Goal: Task Accomplishment & Management: Manage account settings

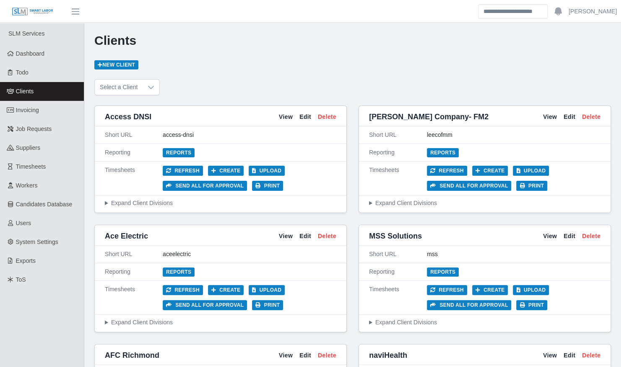
click at [0, 161] on html "[PERSON_NAME] Account Settings Logout SLM Services Dashboard Todo Clients Invoi…" at bounding box center [310, 183] width 621 height 367
click at [47, 172] on link "Timesheets" at bounding box center [42, 167] width 84 height 19
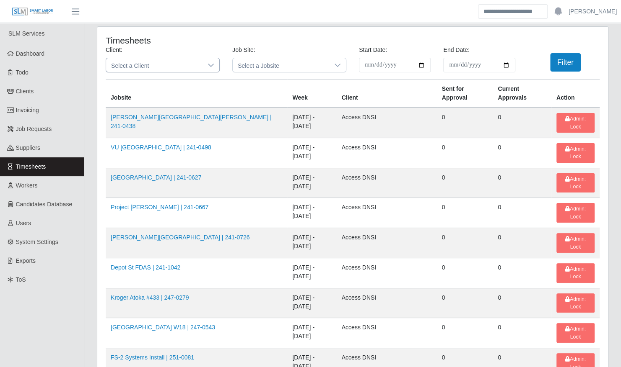
click at [181, 66] on span "Select a Client" at bounding box center [154, 65] width 96 height 14
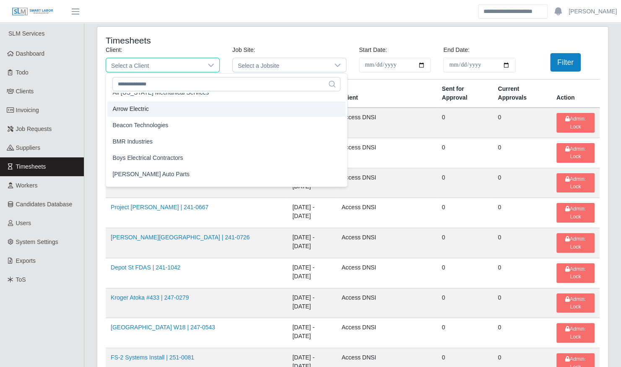
scroll to position [60, 0]
click at [155, 106] on li "Arrow Electric" at bounding box center [226, 108] width 238 height 16
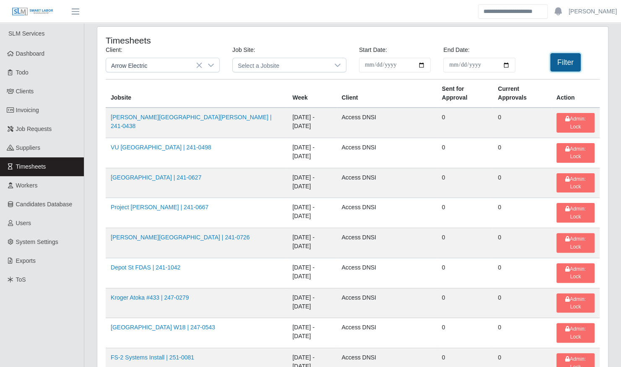
click at [555, 64] on button "Filter" at bounding box center [565, 62] width 31 height 18
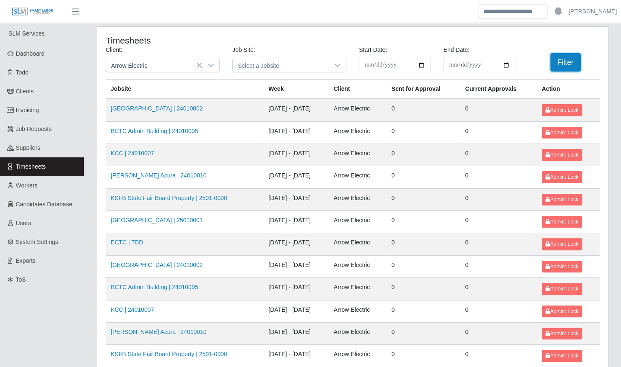
scroll to position [106, 0]
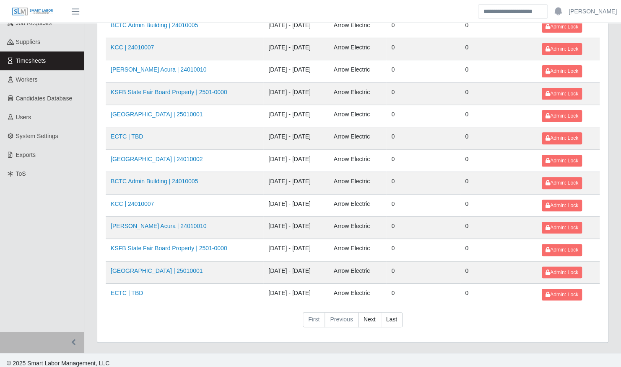
click at [161, 173] on td "BCTC Admin Building | 24010005" at bounding box center [185, 183] width 158 height 22
click at [157, 178] on link "BCTC Admin Building | 24010005" at bounding box center [154, 181] width 87 height 7
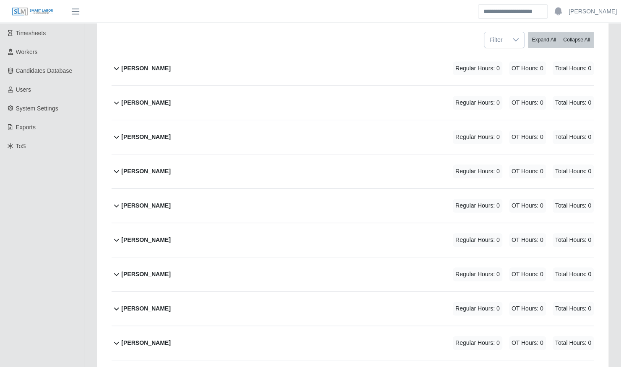
scroll to position [134, 0]
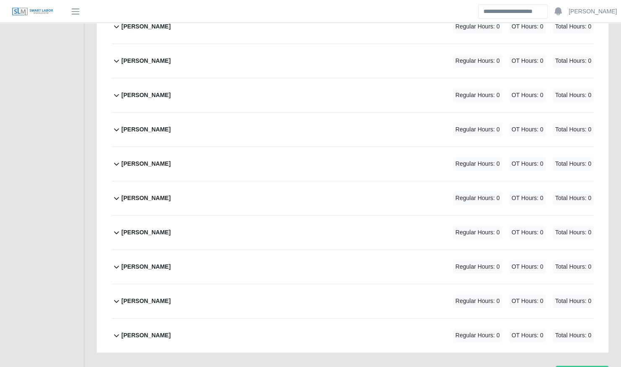
click at [191, 188] on div "Michael Pyles Regular Hours: 0 OT Hours: 0 Total Hours: 0" at bounding box center [358, 198] width 472 height 34
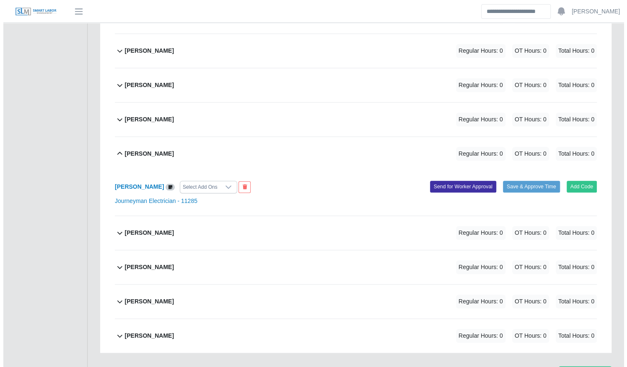
scroll to position [358, 0]
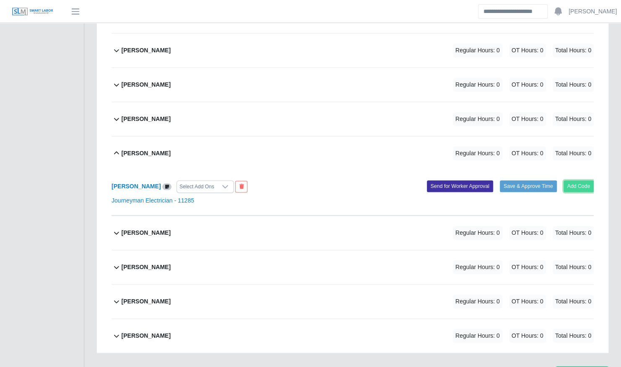
click at [581, 181] on button "Add Code" at bounding box center [578, 187] width 31 height 12
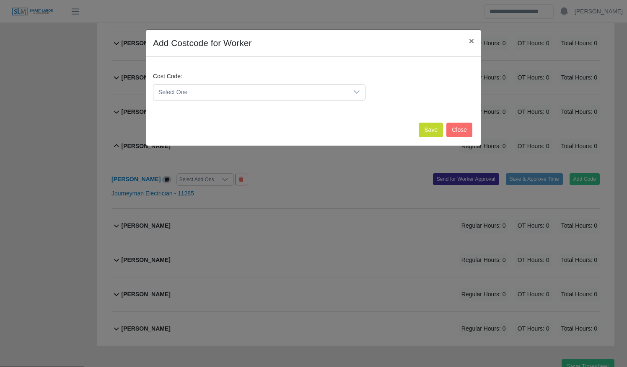
click at [297, 86] on span "Select One" at bounding box center [250, 93] width 195 height 16
click at [292, 95] on span "Select One" at bounding box center [250, 93] width 195 height 16
click at [291, 94] on span "Select One" at bounding box center [250, 93] width 195 height 16
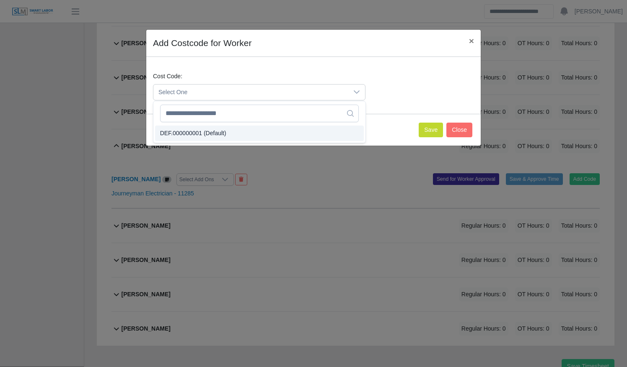
click at [273, 135] on li "DEF.000000001 (Default)" at bounding box center [259, 134] width 209 height 16
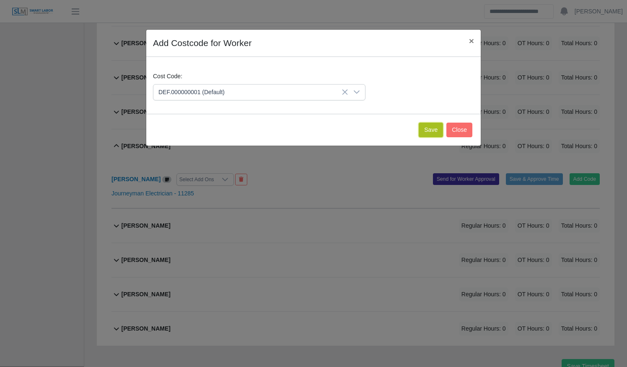
click at [429, 134] on button "Save" at bounding box center [431, 130] width 24 height 15
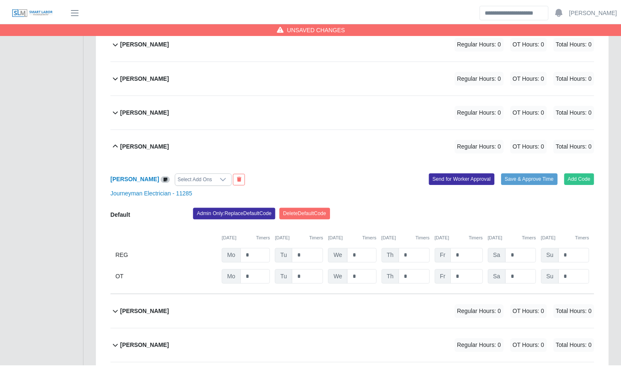
scroll to position [445, 0]
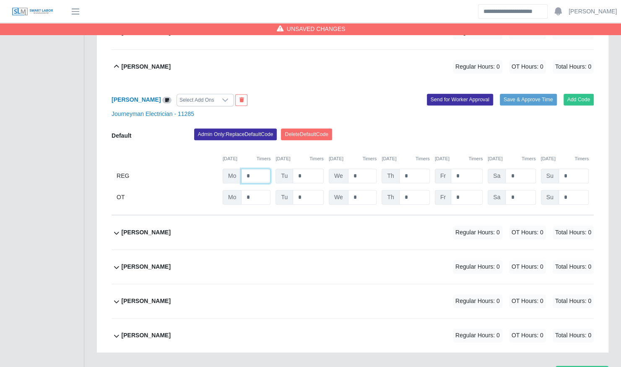
click at [252, 169] on input "*" at bounding box center [255, 176] width 29 height 15
type input "*"
click at [363, 169] on input "*" at bounding box center [362, 176] width 29 height 15
type input "*"
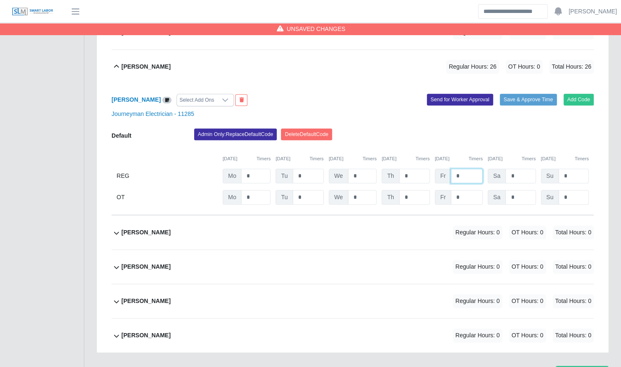
type input "*"
click at [524, 112] on div "Michael Pyles Select Add Ons Add Code Save & Approve Time Send for Worker Appro…" at bounding box center [352, 150] width 482 height 132
click at [521, 94] on button "Save & Approve Time" at bounding box center [527, 100] width 57 height 12
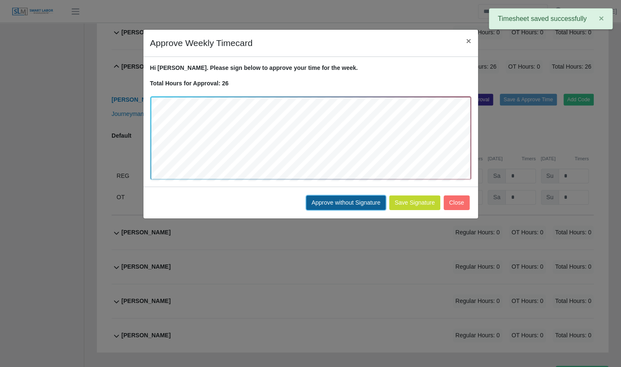
click at [365, 204] on button "Approve without Signature" at bounding box center [346, 203] width 80 height 15
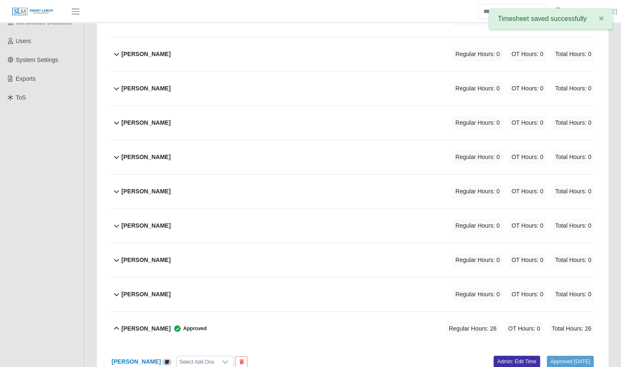
scroll to position [182, 0]
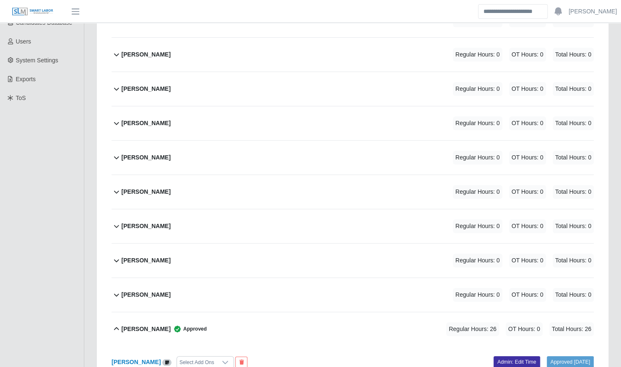
click at [244, 149] on div "David Burgher Regular Hours: 0 OT Hours: 0 Total Hours: 0" at bounding box center [358, 158] width 472 height 34
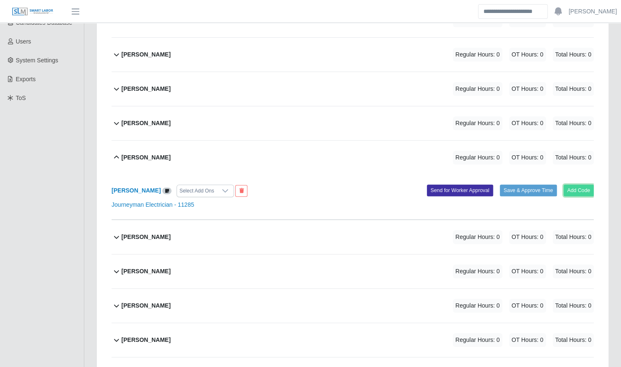
click at [582, 185] on button "Add Code" at bounding box center [578, 191] width 31 height 12
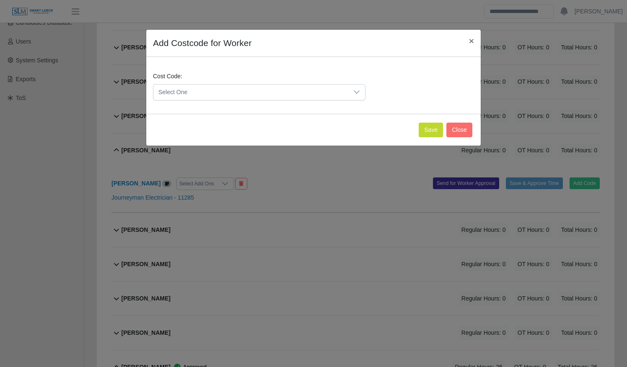
click at [262, 95] on span "Select One" at bounding box center [250, 93] width 195 height 16
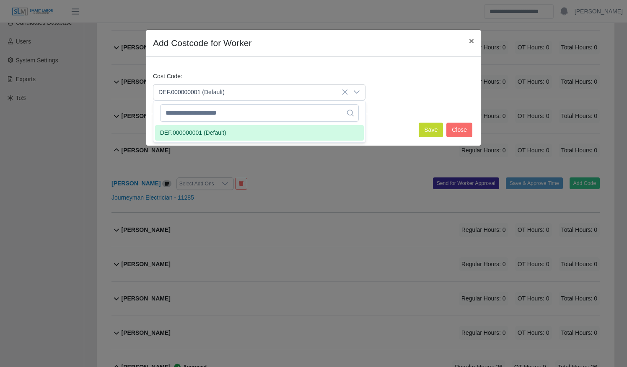
click at [251, 130] on li "DEF.000000001 (Default)" at bounding box center [259, 133] width 209 height 16
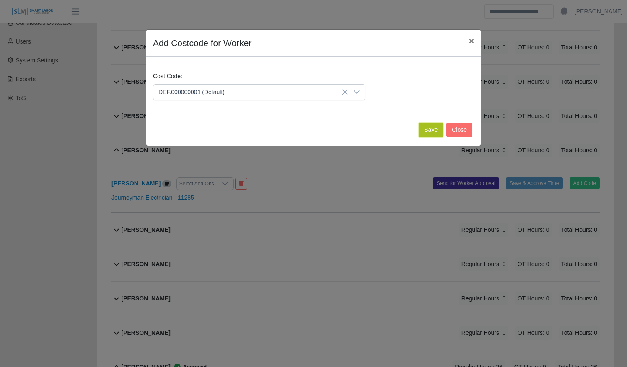
click at [427, 133] on button "Save" at bounding box center [431, 130] width 24 height 15
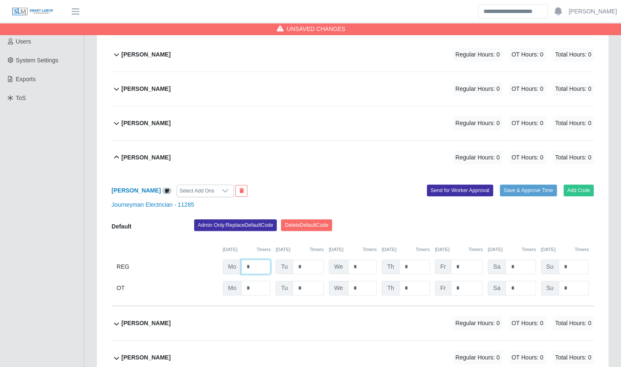
click at [262, 260] on input "*" at bounding box center [255, 267] width 29 height 15
type input "*"
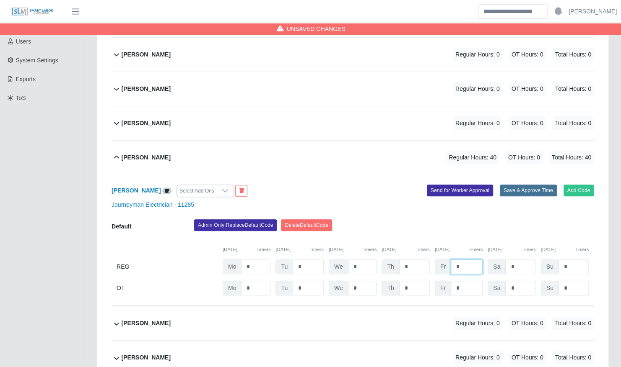
type input "*"
click at [524, 185] on button "Save & Approve Time" at bounding box center [527, 191] width 57 height 12
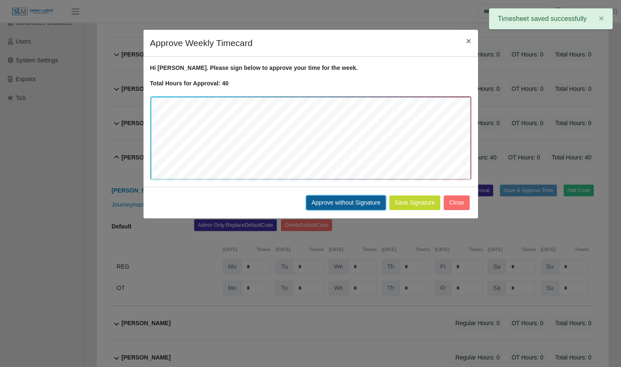
click at [360, 199] on button "Approve without Signature" at bounding box center [346, 203] width 80 height 15
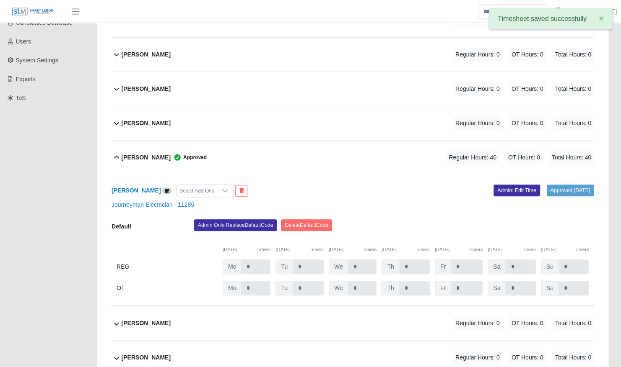
click at [257, 155] on div "David Burgher Approved Regular Hours: 40 OT Hours: 0 Total Hours: 40" at bounding box center [358, 158] width 472 height 34
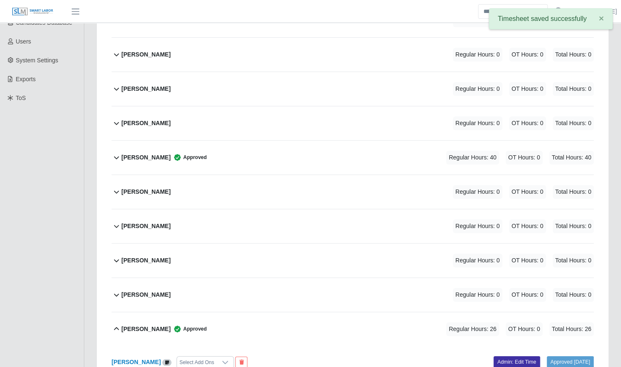
click at [250, 314] on div "Michael Pyles Approved Regular Hours: 26 OT Hours: 0 Total Hours: 26" at bounding box center [358, 330] width 472 height 34
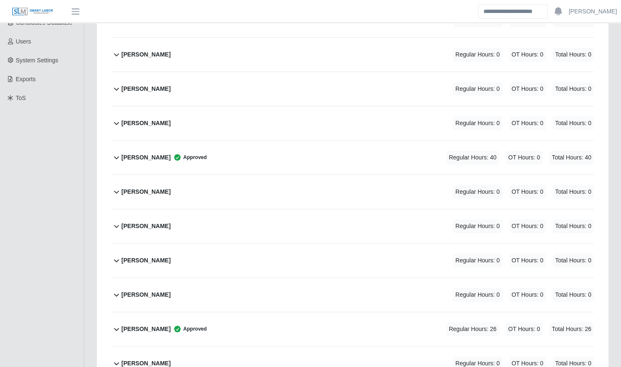
scroll to position [189, 0]
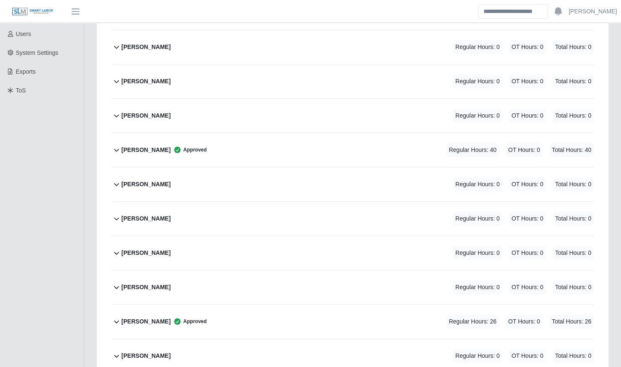
click at [213, 236] on div "Luis Martinez Regular Hours: 0 OT Hours: 0 Total Hours: 0" at bounding box center [358, 253] width 472 height 34
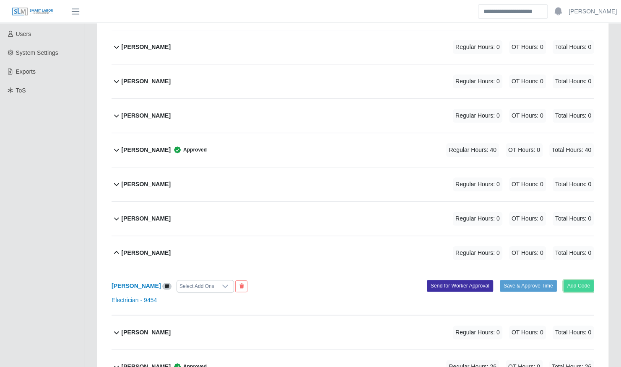
click at [584, 280] on button "Add Code" at bounding box center [578, 286] width 31 height 12
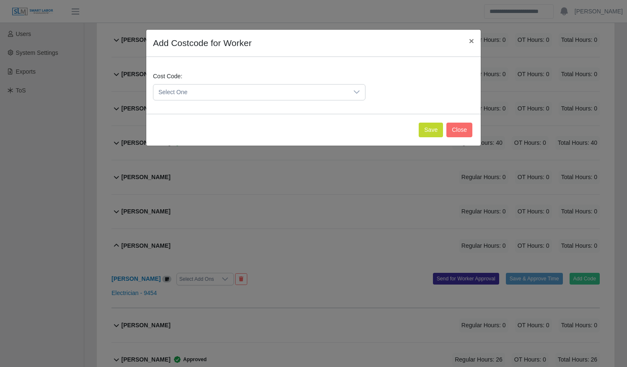
click at [292, 91] on span "Select One" at bounding box center [250, 93] width 195 height 16
click at [277, 129] on li "DEF.000000001 (Default)" at bounding box center [259, 133] width 209 height 16
click at [435, 127] on button "Save" at bounding box center [431, 130] width 24 height 15
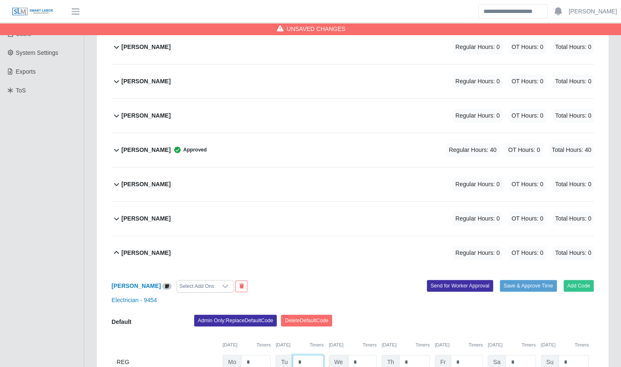
click at [302, 355] on input "*" at bounding box center [307, 362] width 31 height 15
type input "*"
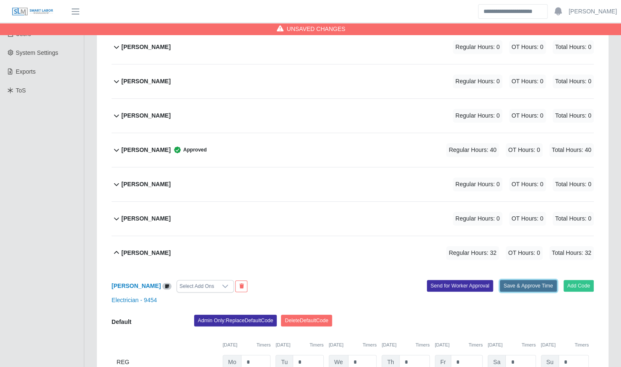
click at [533, 280] on button "Save & Approve Time" at bounding box center [527, 286] width 57 height 12
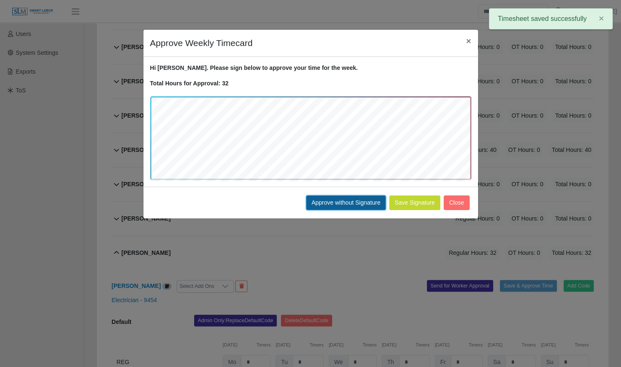
click at [350, 201] on button "Approve without Signature" at bounding box center [346, 203] width 80 height 15
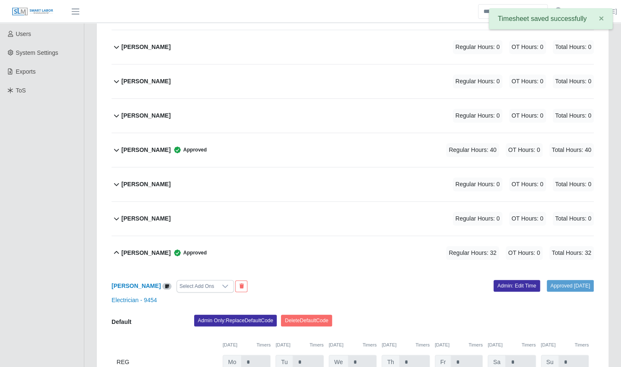
click at [277, 239] on div "Luis Martinez Approved Regular Hours: 32 OT Hours: 0 Total Hours: 32" at bounding box center [358, 253] width 472 height 34
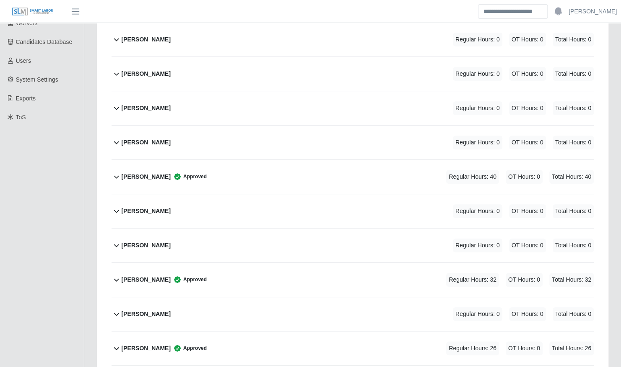
scroll to position [155, 0]
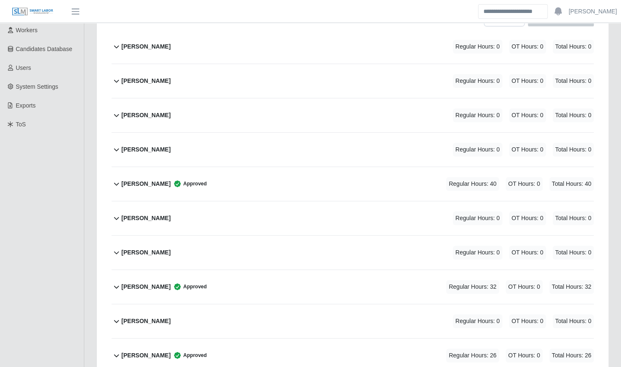
click at [259, 142] on div "Chris Bowers Regular Hours: 0 OT Hours: 0 Total Hours: 0" at bounding box center [358, 150] width 472 height 34
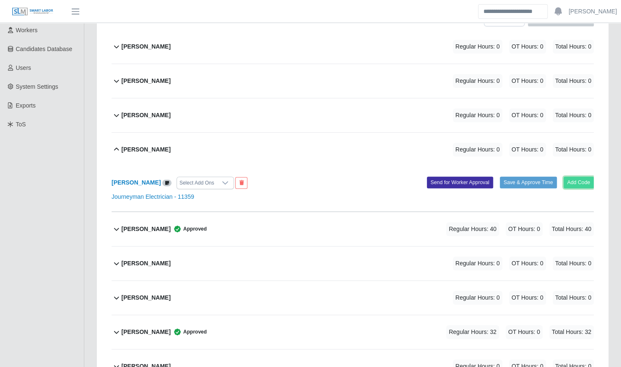
click at [578, 177] on button "Add Code" at bounding box center [578, 183] width 31 height 12
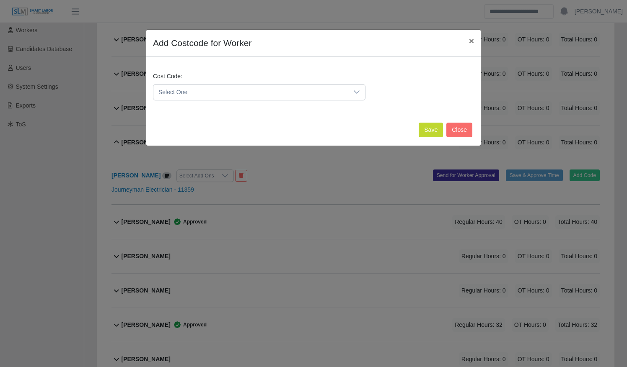
click at [325, 91] on span "Select One" at bounding box center [250, 93] width 195 height 16
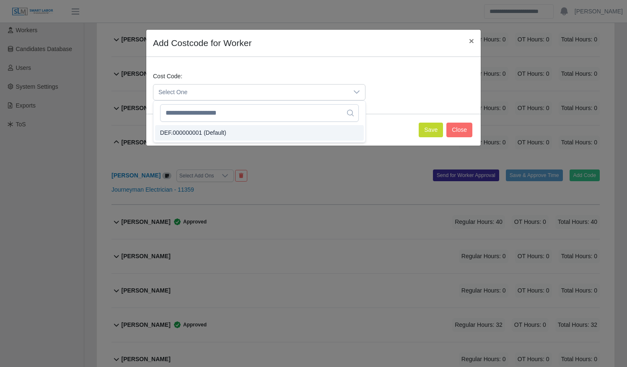
click at [301, 135] on li "DEF.000000001 (Default)" at bounding box center [259, 133] width 209 height 16
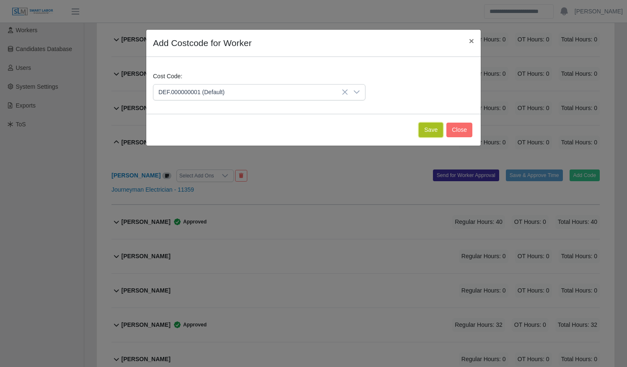
click at [440, 129] on button "Save" at bounding box center [431, 130] width 24 height 15
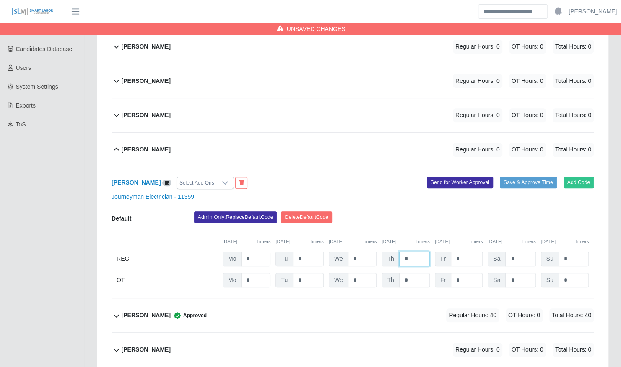
click at [414, 255] on input "*" at bounding box center [414, 259] width 31 height 15
type input "*"
click at [520, 177] on button "Save & Approve Time" at bounding box center [527, 183] width 57 height 12
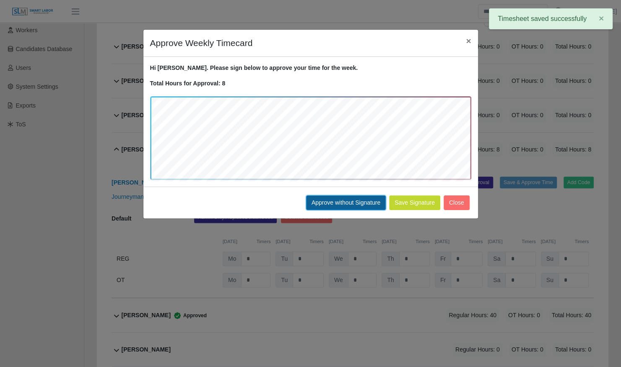
click at [348, 203] on button "Approve without Signature" at bounding box center [346, 203] width 80 height 15
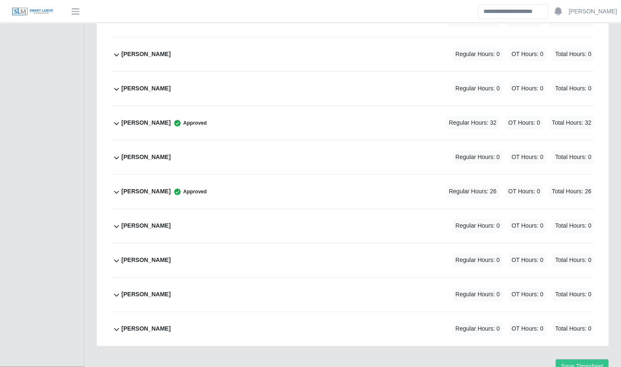
scroll to position [482, 0]
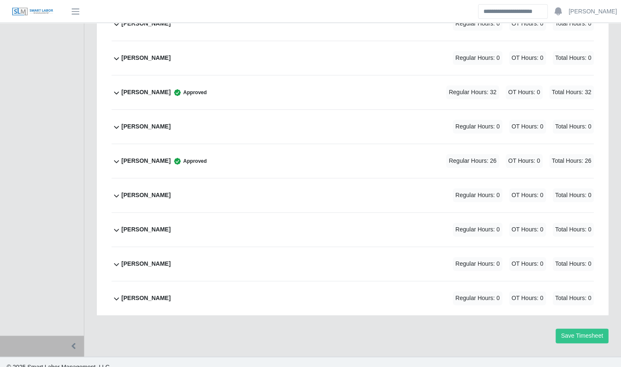
click at [260, 254] on div "Steven Workman Regular Hours: 0 OT Hours: 0 Total Hours: 0" at bounding box center [358, 264] width 472 height 34
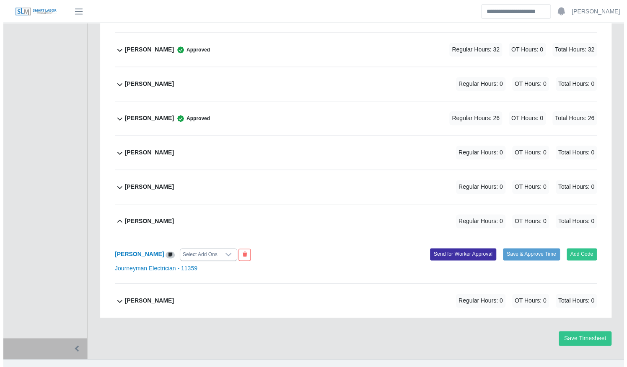
scroll to position [527, 0]
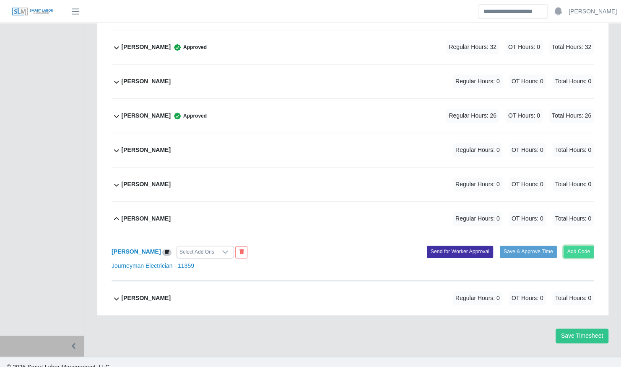
click at [588, 246] on button "Add Code" at bounding box center [578, 252] width 31 height 12
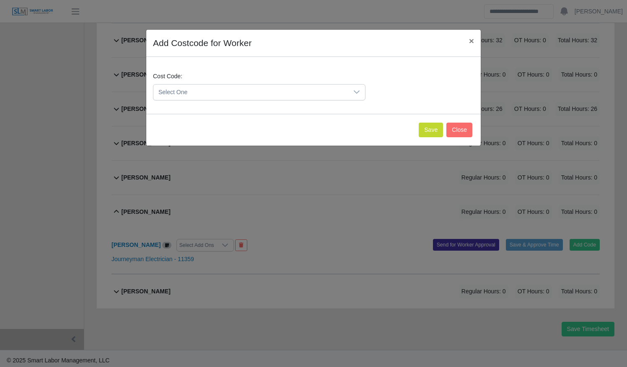
click at [251, 93] on span "Select One" at bounding box center [250, 93] width 195 height 16
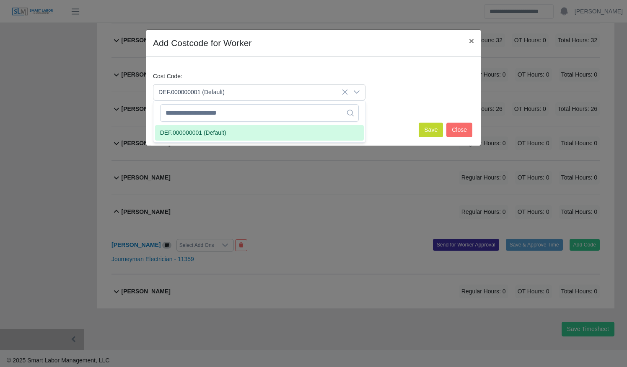
click at [244, 135] on li "DEF.000000001 (Default)" at bounding box center [259, 133] width 209 height 16
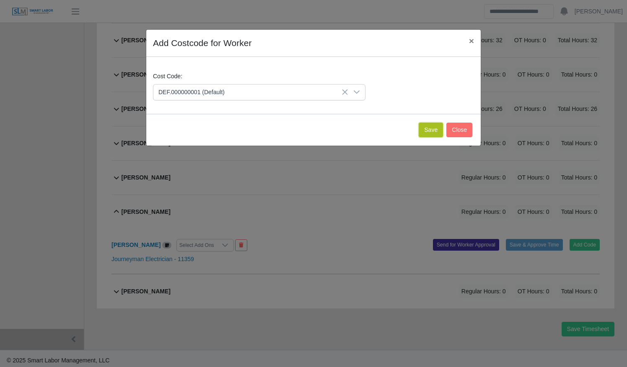
click at [436, 124] on button "Save" at bounding box center [431, 130] width 24 height 15
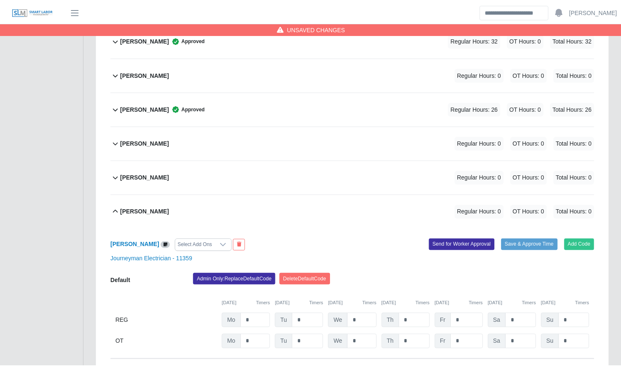
scroll to position [614, 0]
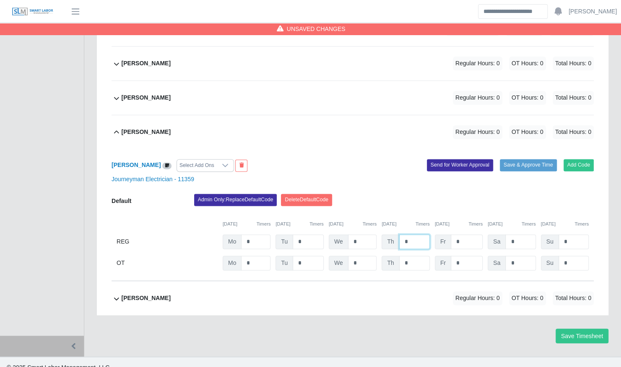
click at [416, 235] on input "*" at bounding box center [414, 242] width 31 height 15
type input "*"
click at [538, 159] on button "Save & Approve Time" at bounding box center [527, 165] width 57 height 12
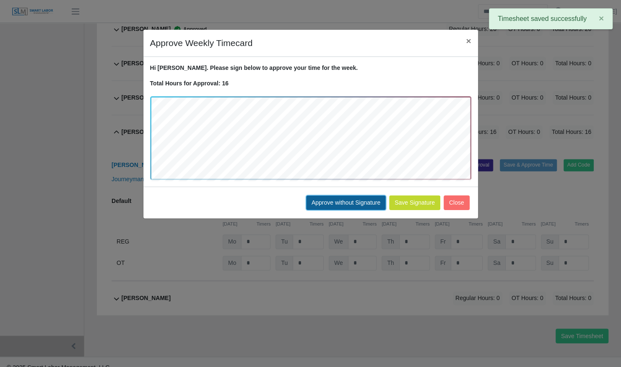
click at [352, 202] on button "Approve without Signature" at bounding box center [346, 203] width 80 height 15
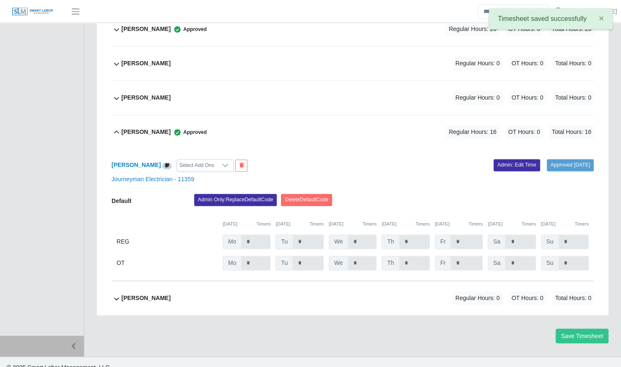
click at [279, 130] on div "Steven Workman Approved Regular Hours: 16 OT Hours: 0 Total Hours: 16" at bounding box center [358, 132] width 472 height 34
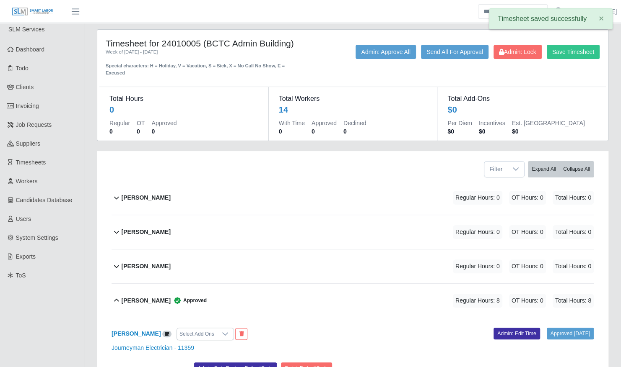
scroll to position [3, 0]
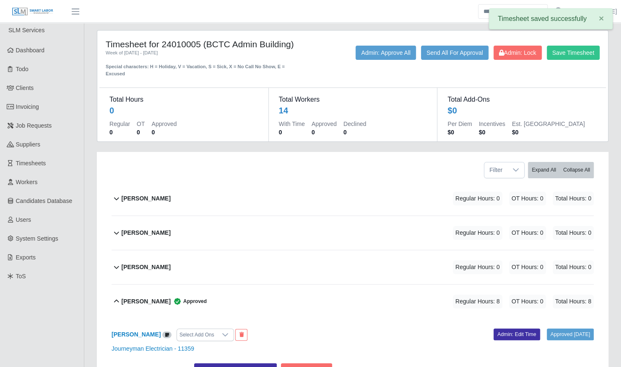
click at [229, 300] on div "Chris Bowers Approved Regular Hours: 8 OT Hours: 0 Total Hours: 8" at bounding box center [358, 302] width 472 height 34
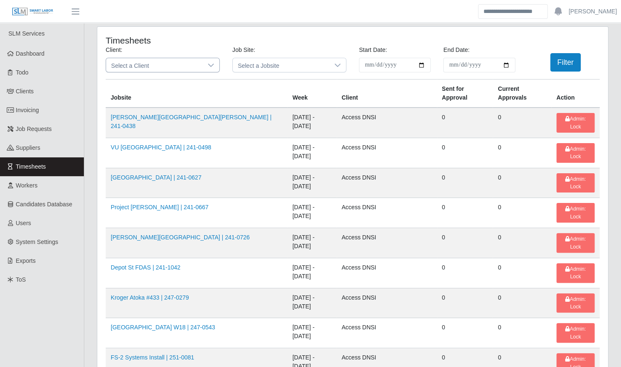
click at [187, 60] on span "Select a Client" at bounding box center [154, 65] width 96 height 14
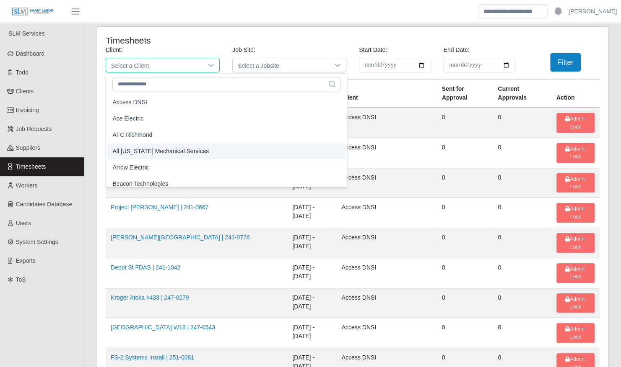
click at [164, 163] on li "Arrow Electric" at bounding box center [226, 168] width 238 height 16
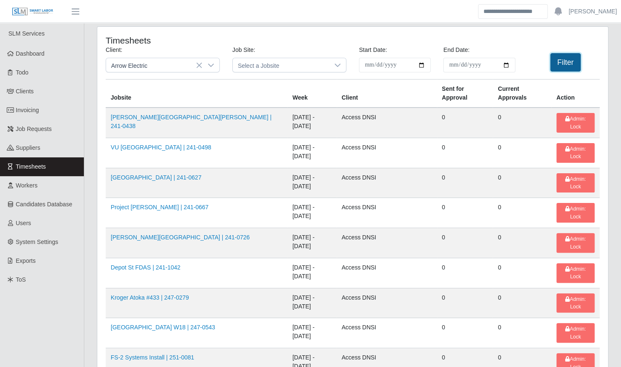
click at [575, 59] on button "Filter" at bounding box center [565, 62] width 31 height 18
click at [563, 62] on button "Filter" at bounding box center [565, 62] width 31 height 18
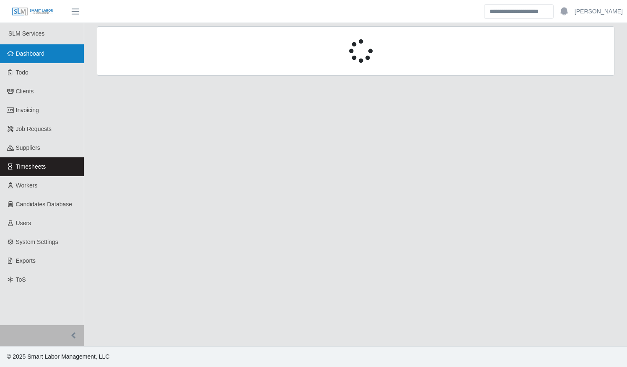
click at [42, 52] on span "Dashboard" at bounding box center [30, 53] width 29 height 7
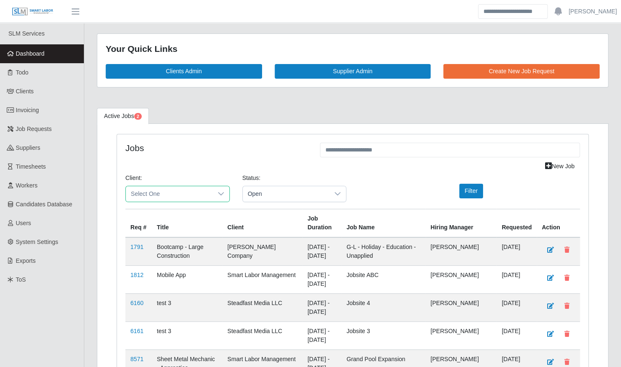
click at [173, 194] on span "Select One" at bounding box center [169, 194] width 87 height 16
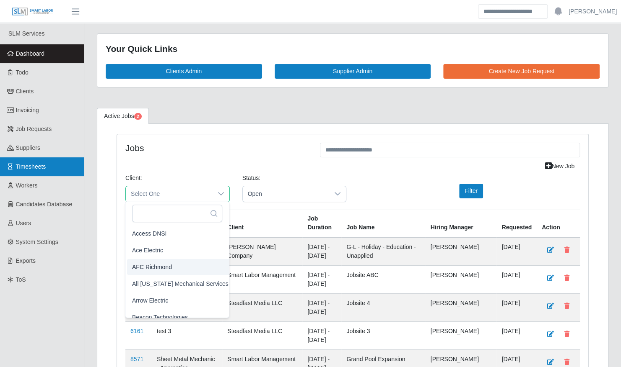
click at [54, 171] on link "Timesheets" at bounding box center [42, 167] width 84 height 19
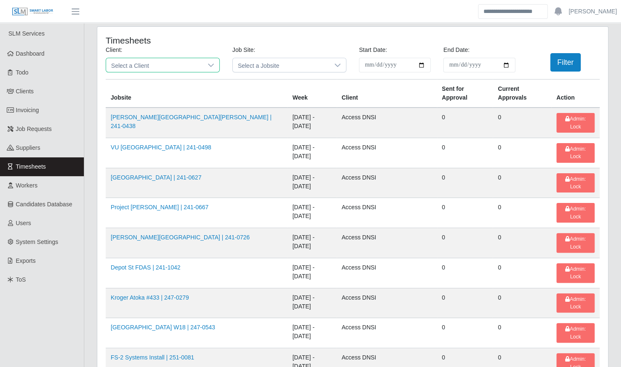
click at [155, 66] on span "Select a Client" at bounding box center [154, 65] width 96 height 14
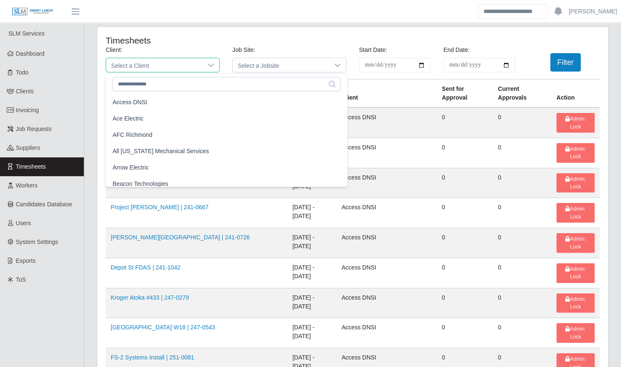
scroll to position [5, 0]
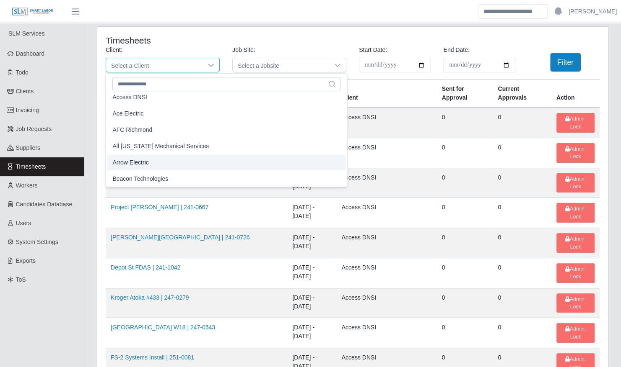
click at [150, 162] on li "Arrow Electric" at bounding box center [226, 163] width 238 height 16
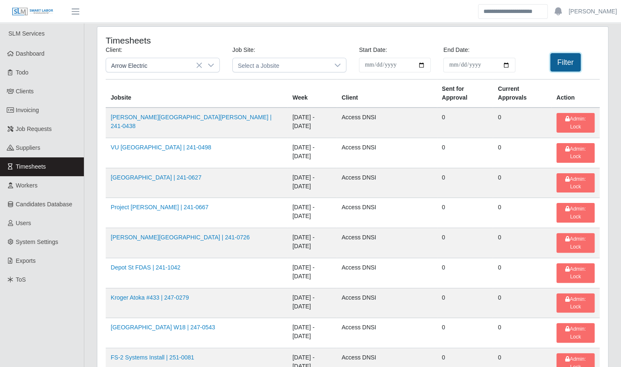
click at [557, 60] on button "Filter" at bounding box center [565, 62] width 31 height 18
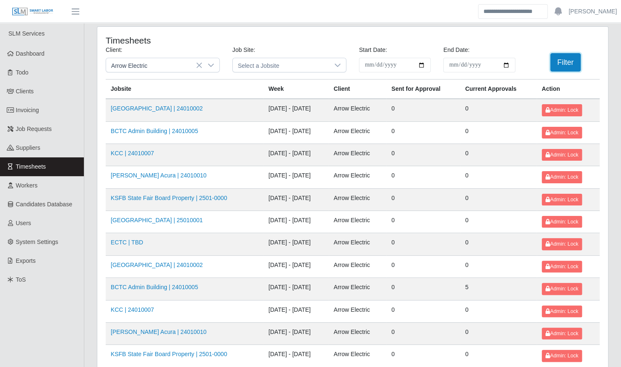
scroll to position [106, 0]
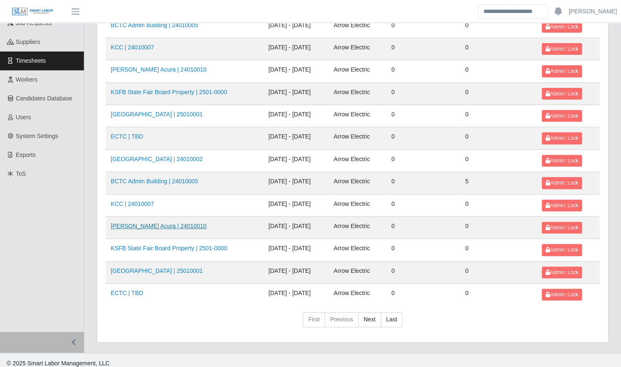
click at [147, 223] on link "Neill Huffman Acura | 24010010" at bounding box center [159, 226] width 96 height 7
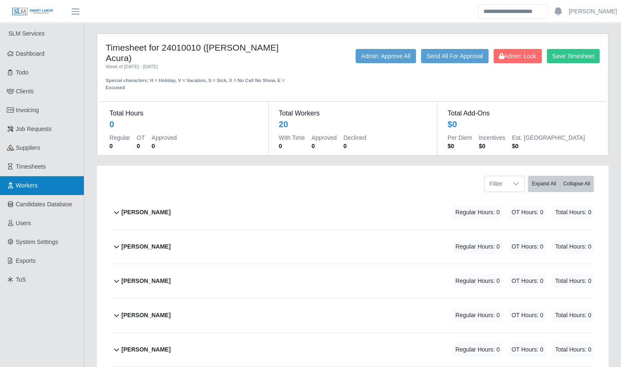
click at [40, 182] on link "Workers" at bounding box center [42, 185] width 84 height 19
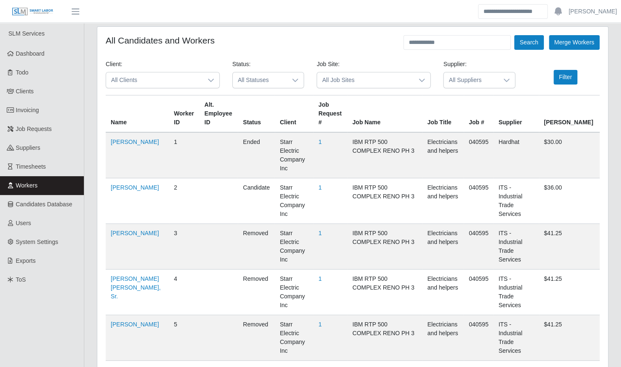
click at [158, 82] on span "All Clients" at bounding box center [154, 80] width 96 height 16
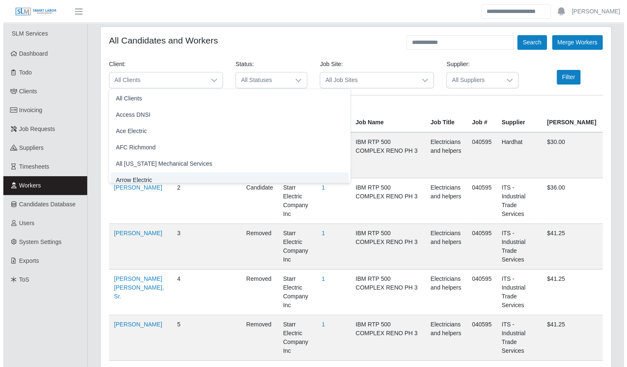
scroll to position [5, 0]
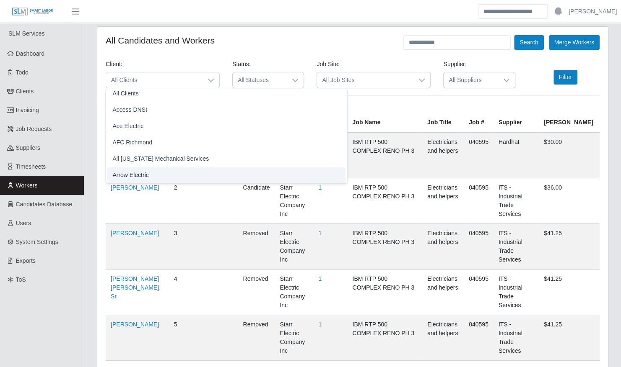
click at [150, 174] on li "Arrow Electric" at bounding box center [226, 176] width 238 height 16
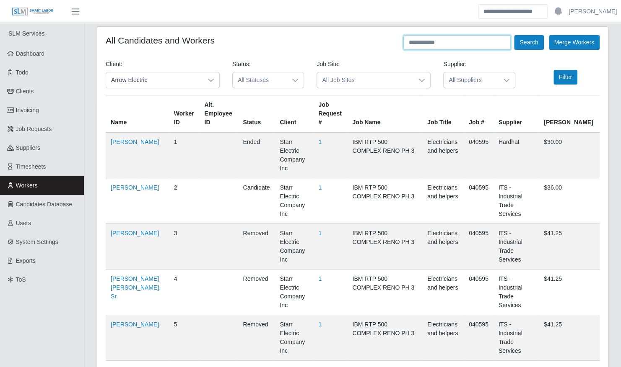
click at [453, 43] on input "text" at bounding box center [456, 42] width 107 height 15
type input "*******"
click at [522, 44] on button "Search" at bounding box center [528, 42] width 29 height 15
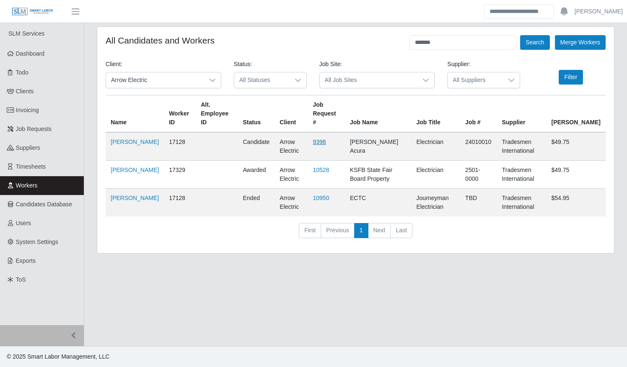
click at [317, 139] on link "9398" at bounding box center [319, 142] width 13 height 7
click at [52, 185] on link "Workers" at bounding box center [42, 185] width 84 height 19
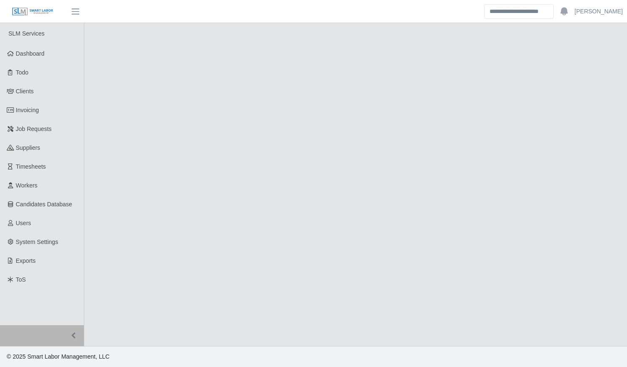
select select "******"
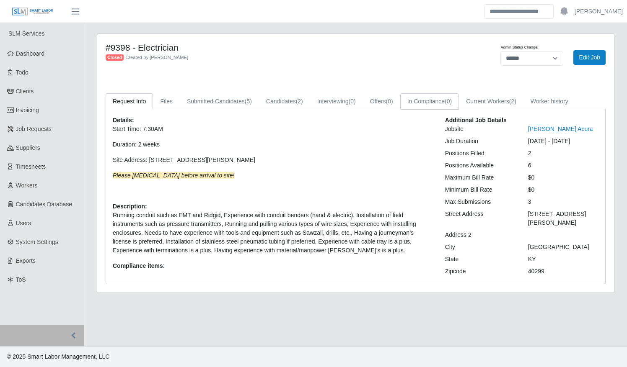
click at [431, 102] on link "In Compliance (0)" at bounding box center [429, 101] width 59 height 16
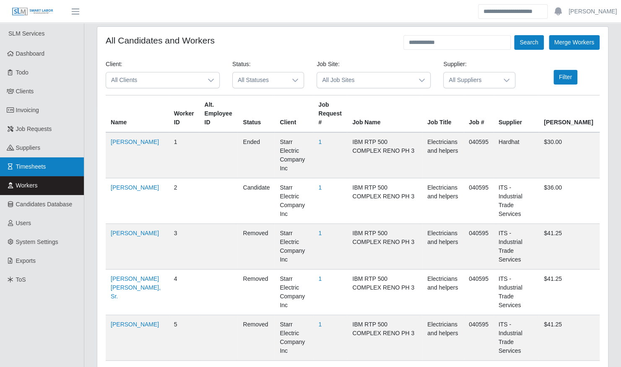
click at [59, 171] on link "Timesheets" at bounding box center [42, 167] width 84 height 19
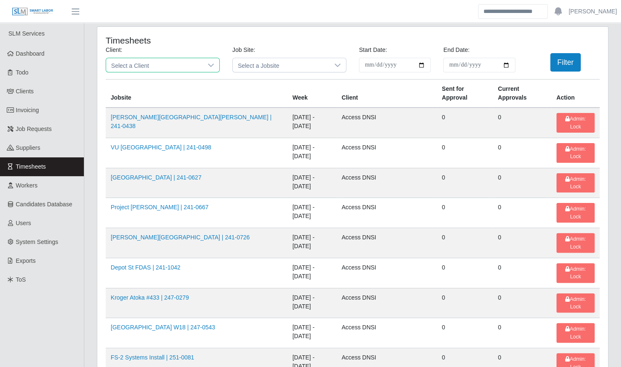
click at [170, 66] on span "Select a Client" at bounding box center [154, 65] width 96 height 14
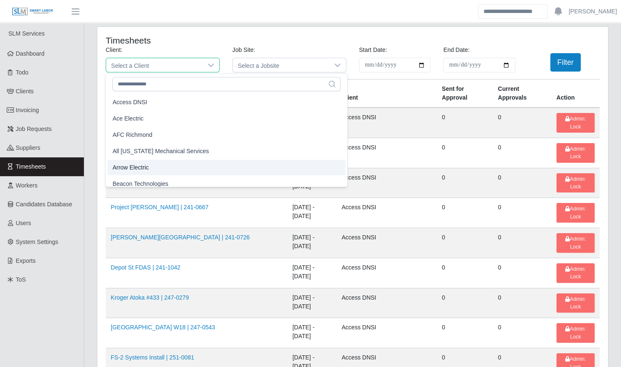
click at [157, 163] on li "Arrow Electric" at bounding box center [226, 168] width 238 height 16
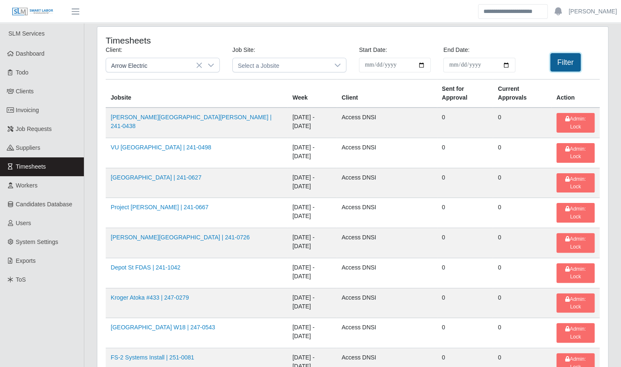
click at [560, 63] on button "Filter" at bounding box center [565, 62] width 31 height 18
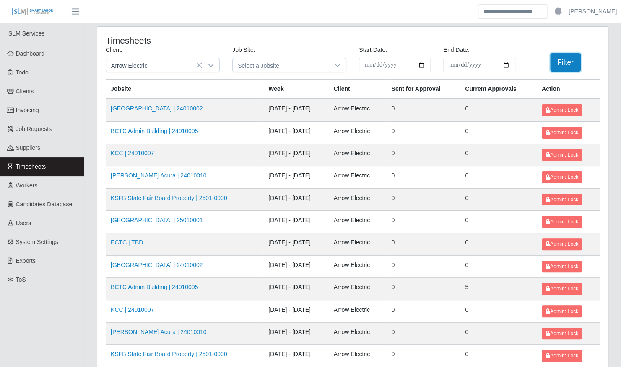
scroll to position [106, 0]
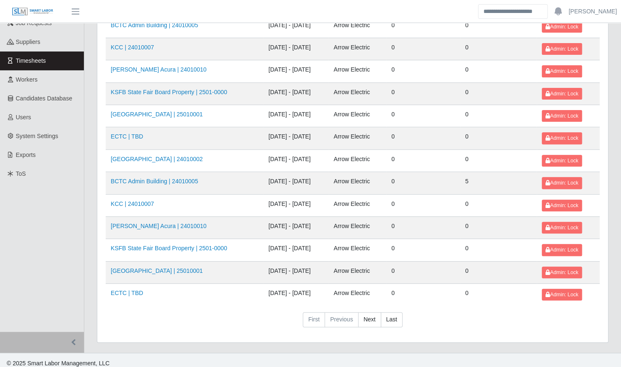
click at [161, 251] on td "KSFB State Fair Board Property | 2501-0000" at bounding box center [185, 250] width 158 height 22
click at [162, 249] on td "KSFB State Fair Board Property | 2501-0000" at bounding box center [185, 250] width 158 height 22
click at [160, 246] on link "KSFB State Fair Board Property | 2501-0000" at bounding box center [169, 248] width 116 height 7
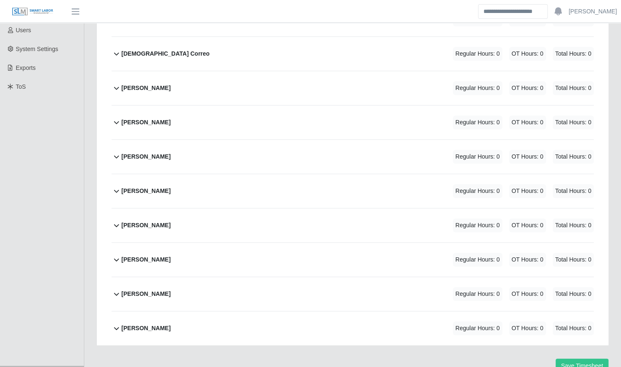
click at [221, 118] on div "[PERSON_NAME] Regular Hours: 0 OT Hours: 0 Total Hours: 0" at bounding box center [358, 123] width 472 height 34
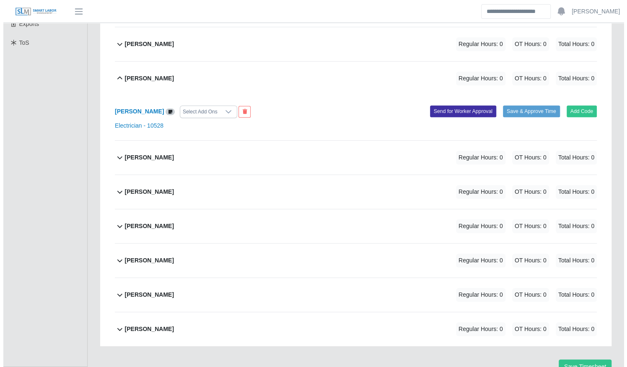
scroll to position [238, 0]
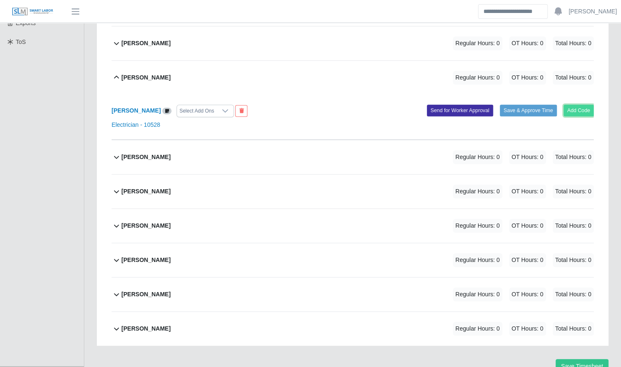
click at [579, 105] on button "Add Code" at bounding box center [578, 111] width 31 height 12
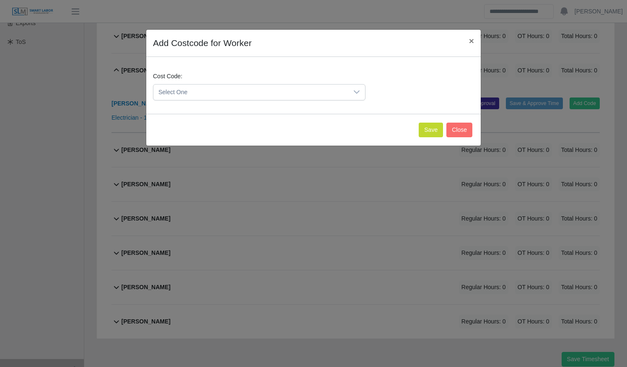
click at [297, 94] on span "Select One" at bounding box center [250, 93] width 195 height 16
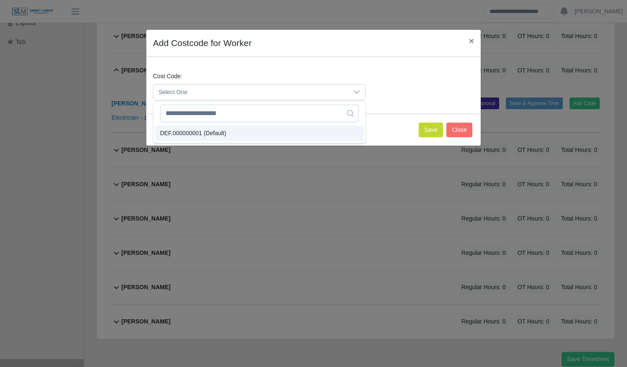
click at [290, 134] on li "DEF.000000001 (Default)" at bounding box center [259, 134] width 209 height 16
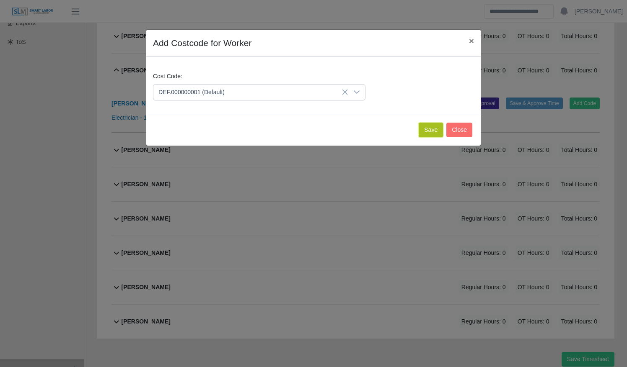
click at [428, 129] on button "Save" at bounding box center [431, 130] width 24 height 15
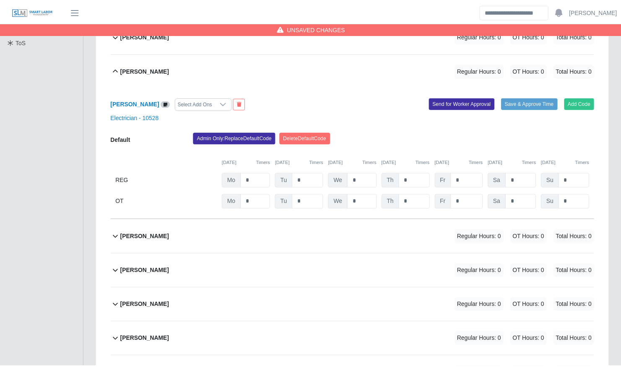
scroll to position [325, 0]
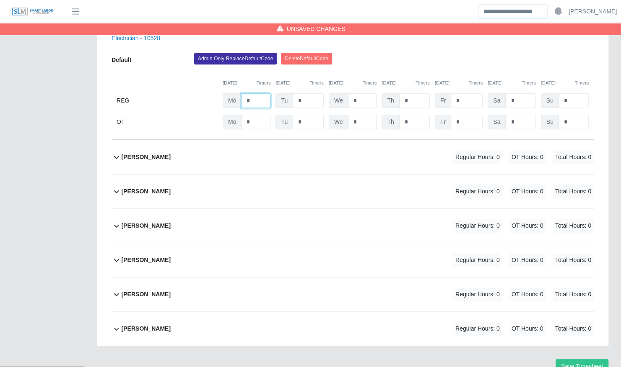
click at [263, 93] on input "*" at bounding box center [255, 100] width 29 height 15
type input "***"
type input "*"
type input "***"
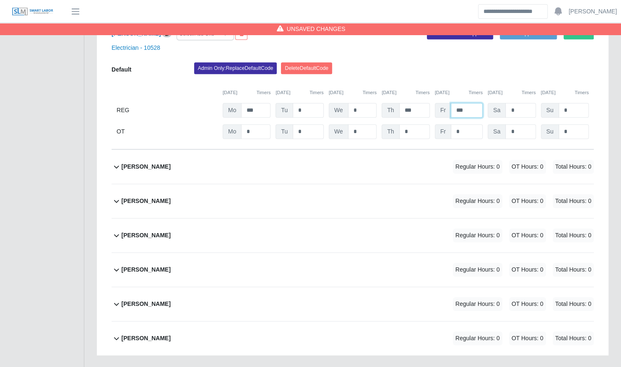
scroll to position [248, 0]
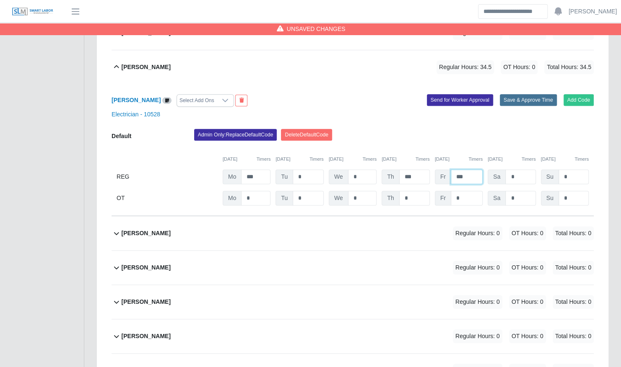
type input "***"
click at [525, 94] on button "Save & Approve Time" at bounding box center [527, 100] width 57 height 12
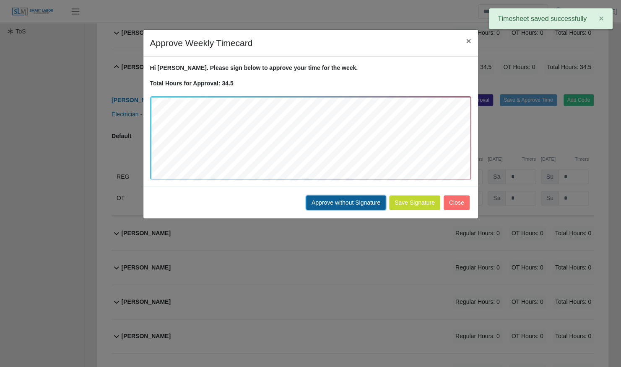
click at [352, 204] on button "Approve without Signature" at bounding box center [346, 203] width 80 height 15
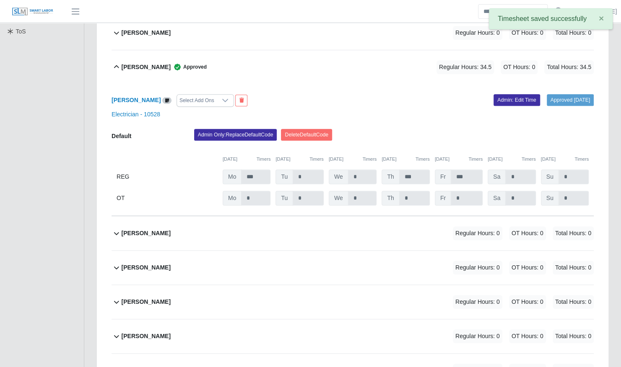
click at [226, 60] on div "[PERSON_NAME] Approved Regular Hours: 34.5 OT Hours: 0 Total Hours: 34.5" at bounding box center [358, 67] width 472 height 34
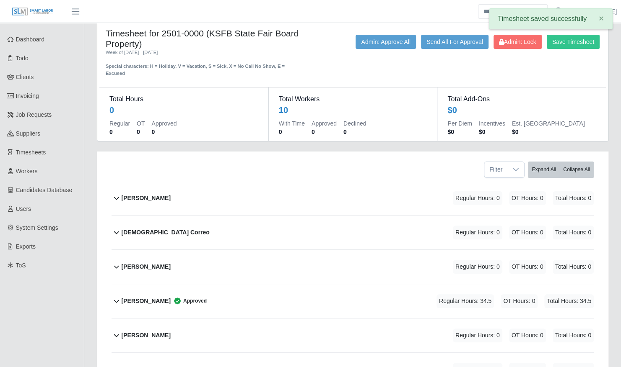
scroll to position [0, 0]
